Goal: Information Seeking & Learning: Find specific fact

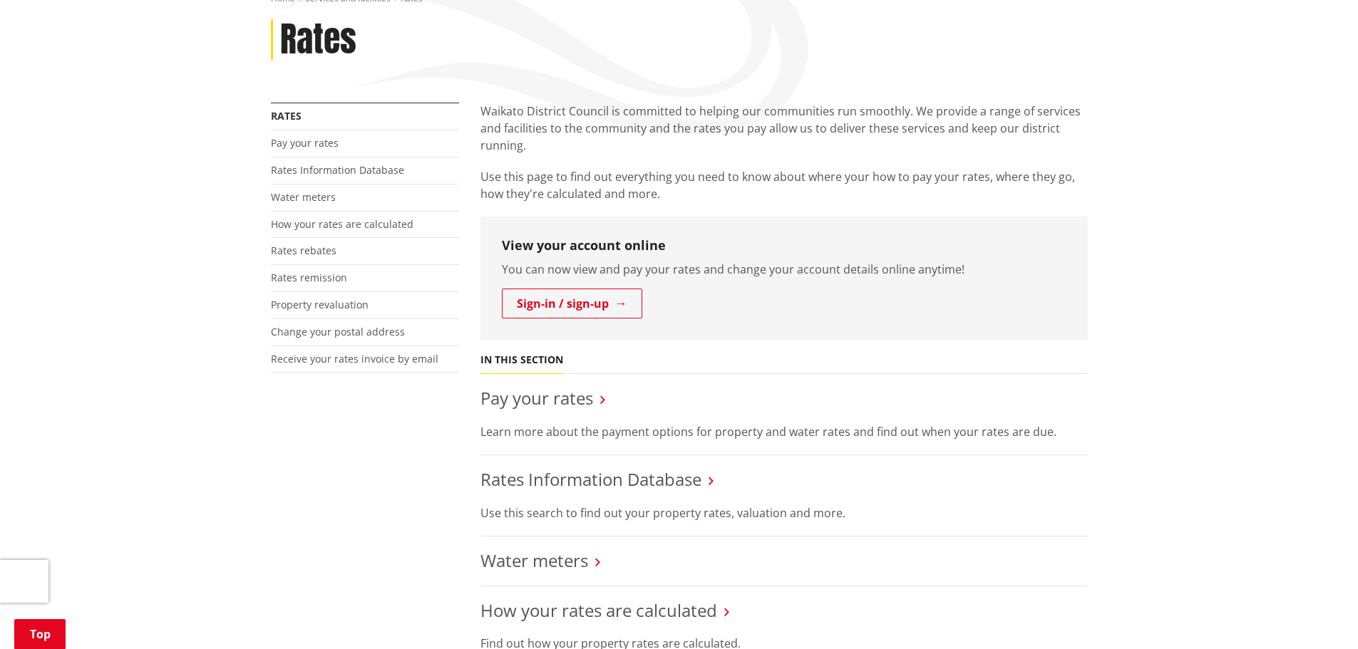
scroll to position [214, 0]
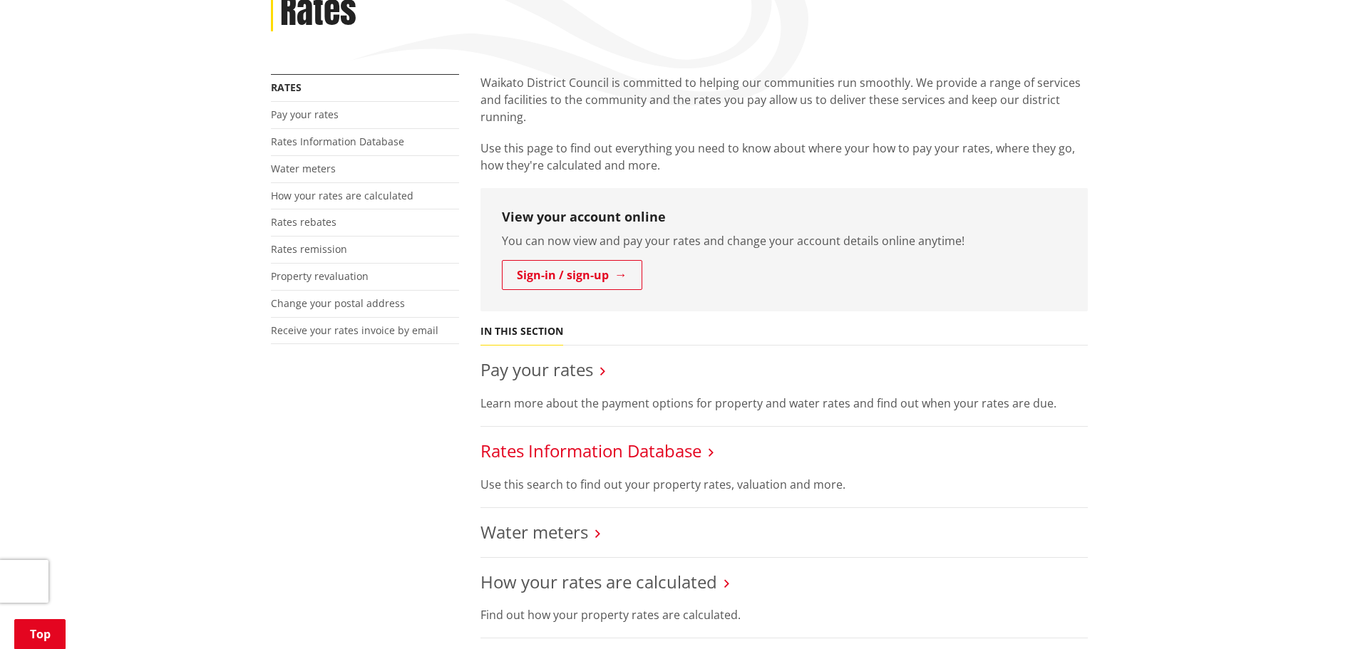
click at [602, 456] on link "Rates Information Database" at bounding box center [590, 451] width 221 height 24
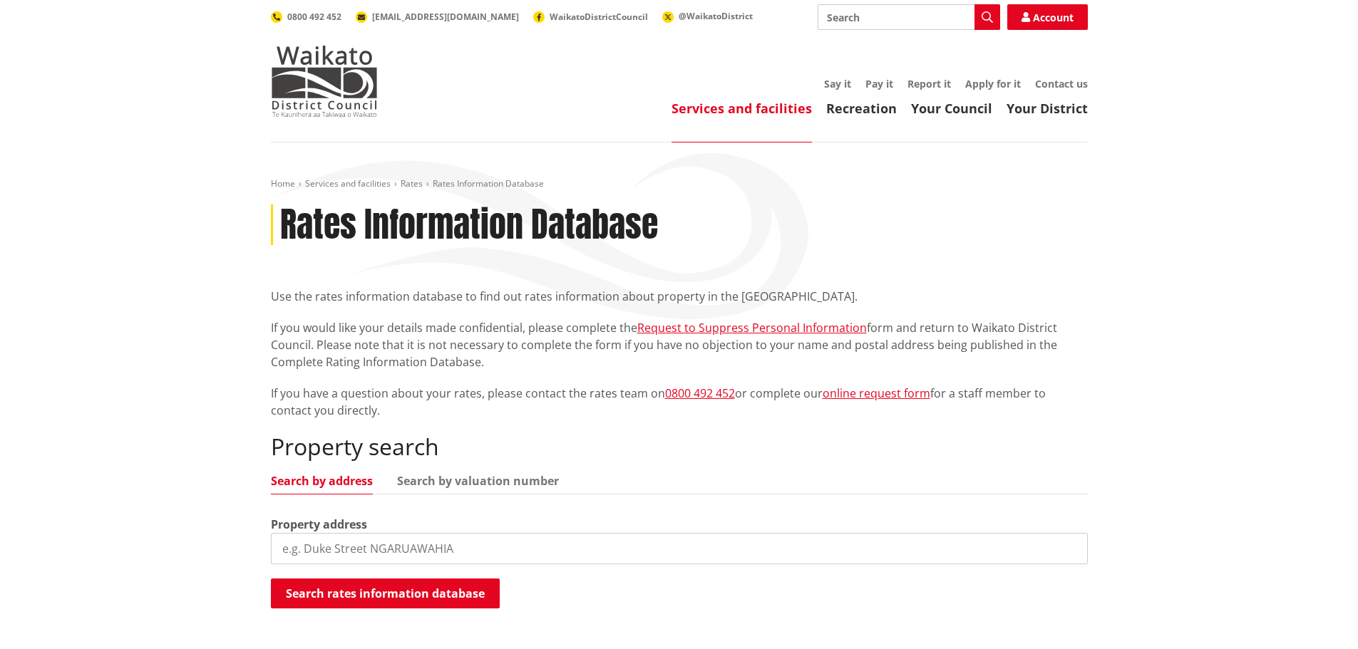
click at [376, 546] on input "search" at bounding box center [679, 548] width 817 height 31
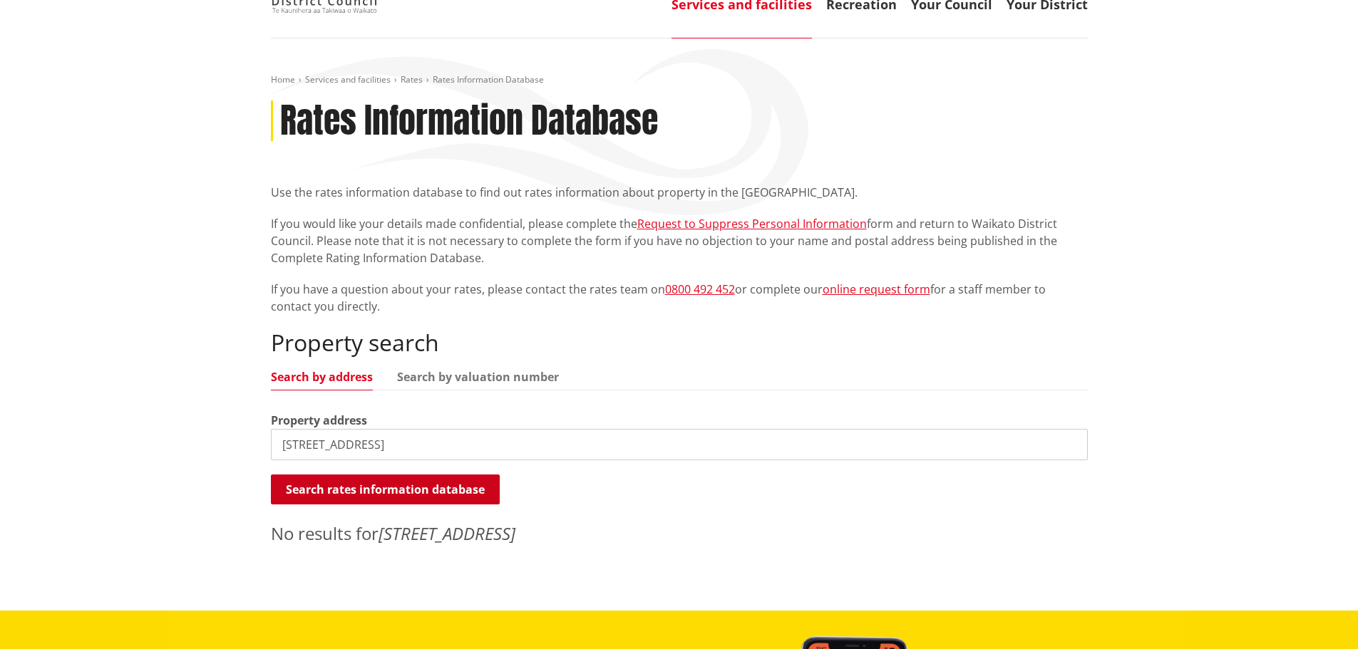
scroll to position [143, 0]
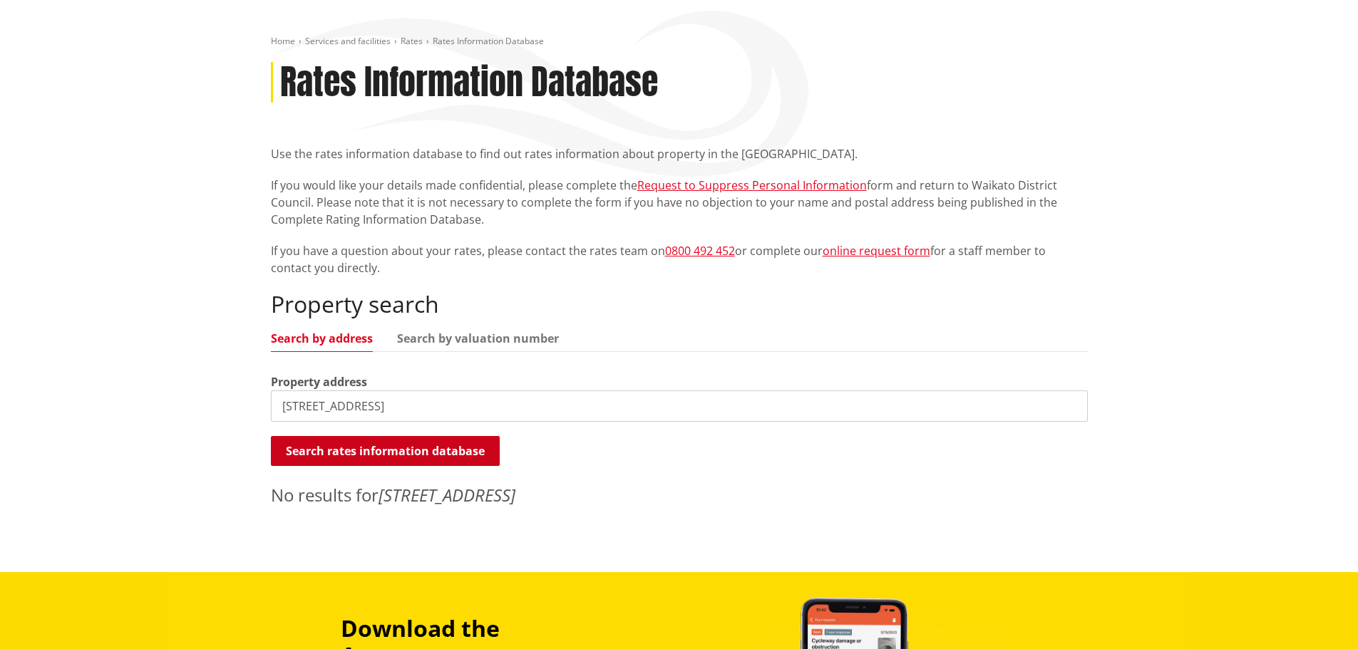
click at [362, 457] on button "Search rates information database" at bounding box center [385, 451] width 229 height 30
drag, startPoint x: 371, startPoint y: 405, endPoint x: 254, endPoint y: 417, distance: 117.5
click at [254, 417] on div "Home Services and facilities Rates Rates Information Database Rates Information…" at bounding box center [679, 286] width 1358 height 572
click at [354, 451] on button "Search rates information database" at bounding box center [385, 451] width 229 height 30
drag, startPoint x: 406, startPoint y: 408, endPoint x: 132, endPoint y: 435, distance: 275.7
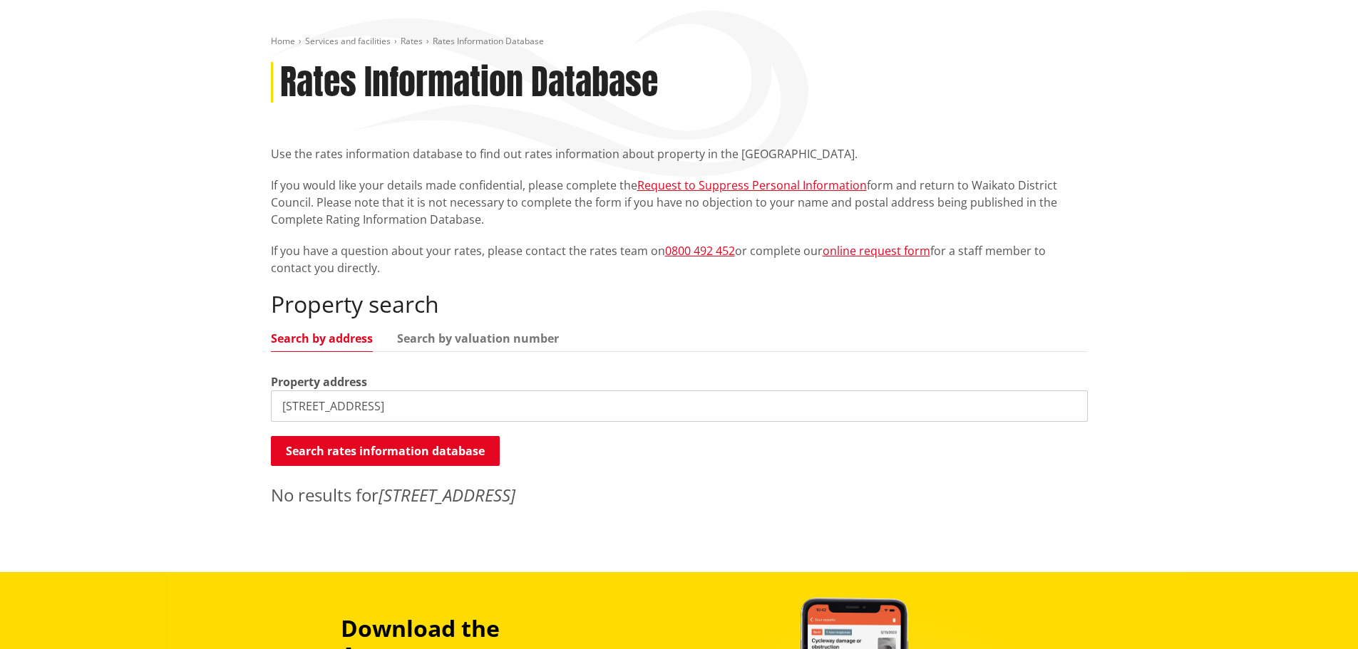
click at [132, 434] on div "Home Services and facilities Rates Rates Information Database Rates Information…" at bounding box center [679, 286] width 1358 height 572
type input "109 matai"
click at [359, 461] on button "Search rates information database" at bounding box center [385, 451] width 229 height 30
drag, startPoint x: 348, startPoint y: 394, endPoint x: 259, endPoint y: 391, distance: 89.1
click at [259, 391] on div "Home Services and facilities Rates Rates Information Database Rates Information…" at bounding box center [679, 286] width 1358 height 572
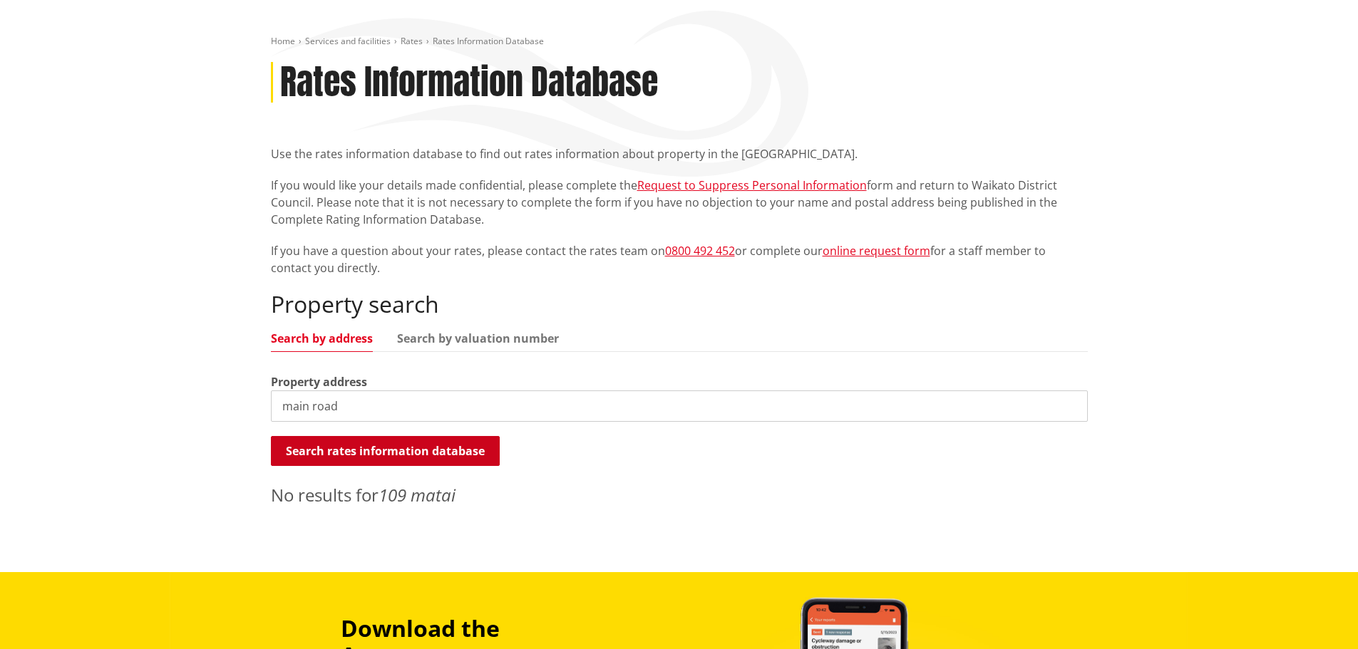
type input "main road"
click at [426, 454] on button "Search rates information database" at bounding box center [385, 451] width 229 height 30
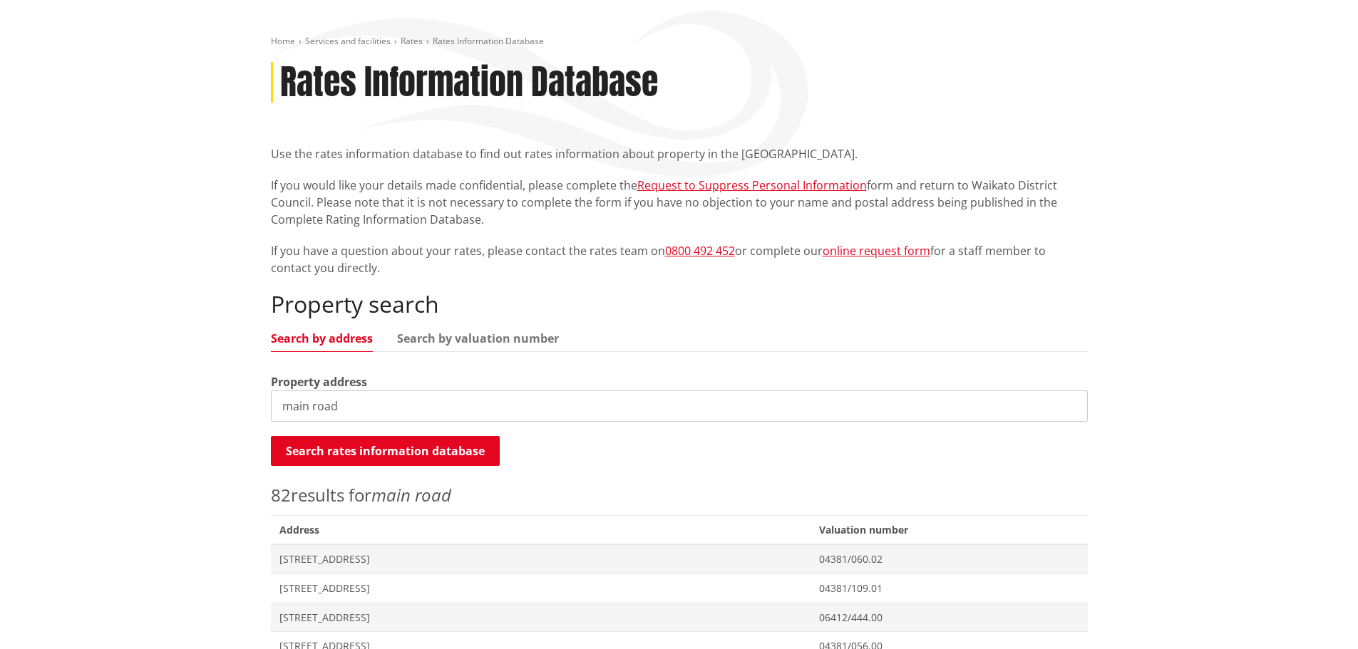
click at [359, 406] on input "main road" at bounding box center [679, 406] width 817 height 31
drag, startPoint x: 363, startPoint y: 412, endPoint x: 267, endPoint y: 421, distance: 96.6
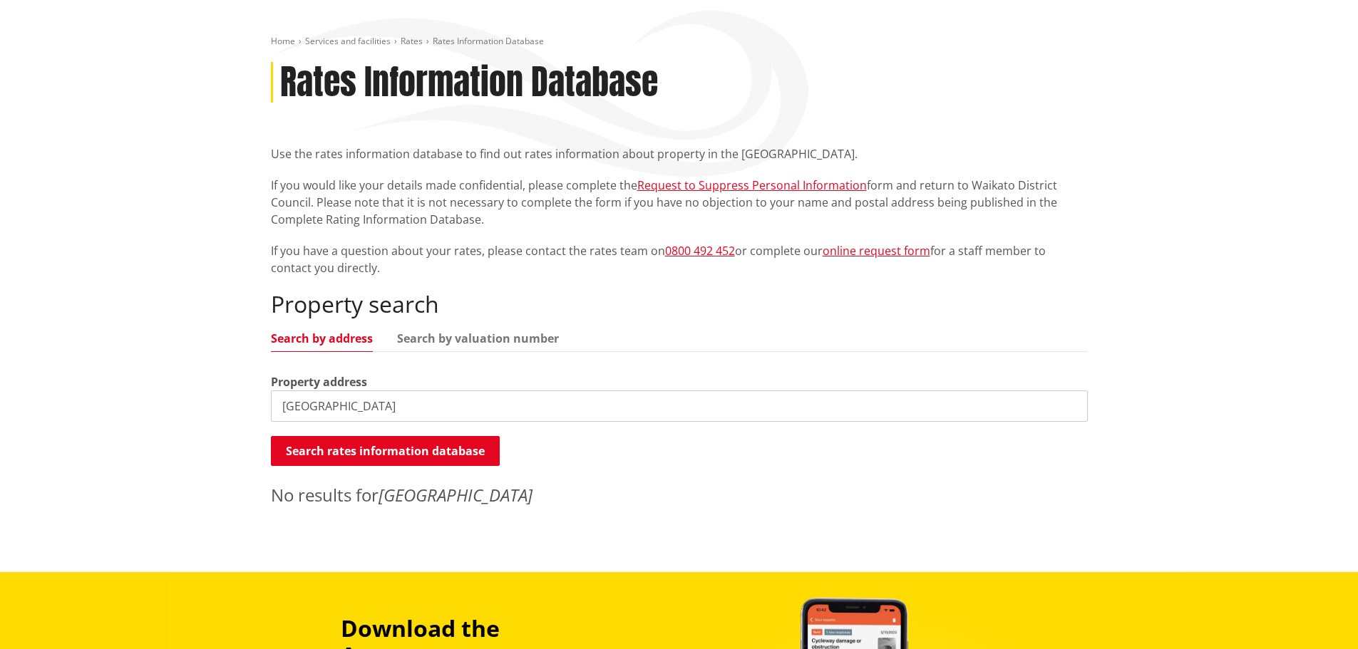
drag, startPoint x: 382, startPoint y: 406, endPoint x: 275, endPoint y: 422, distance: 108.2
click at [275, 422] on div "Property search Search by address Search by valuation number Property address […" at bounding box center [679, 399] width 817 height 217
type input "matai place"
click at [331, 445] on button "Search rates information database" at bounding box center [385, 451] width 229 height 30
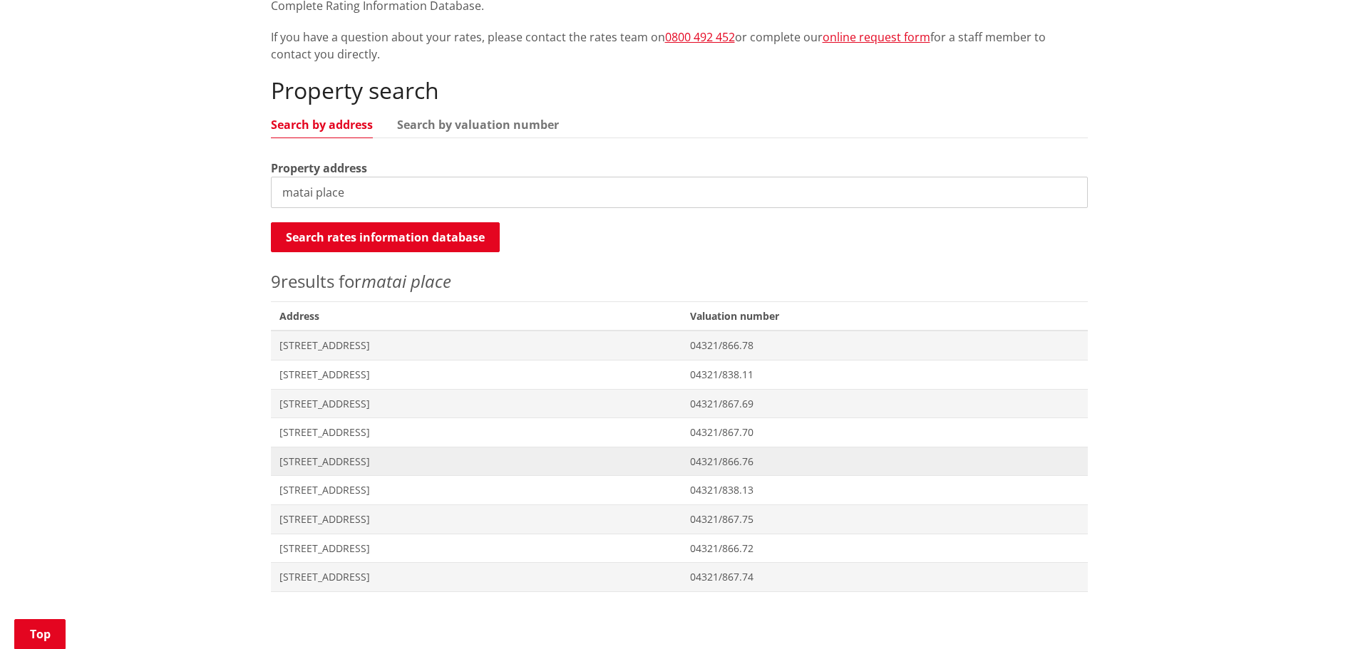
scroll to position [0, 0]
